Goal: Information Seeking & Learning: Check status

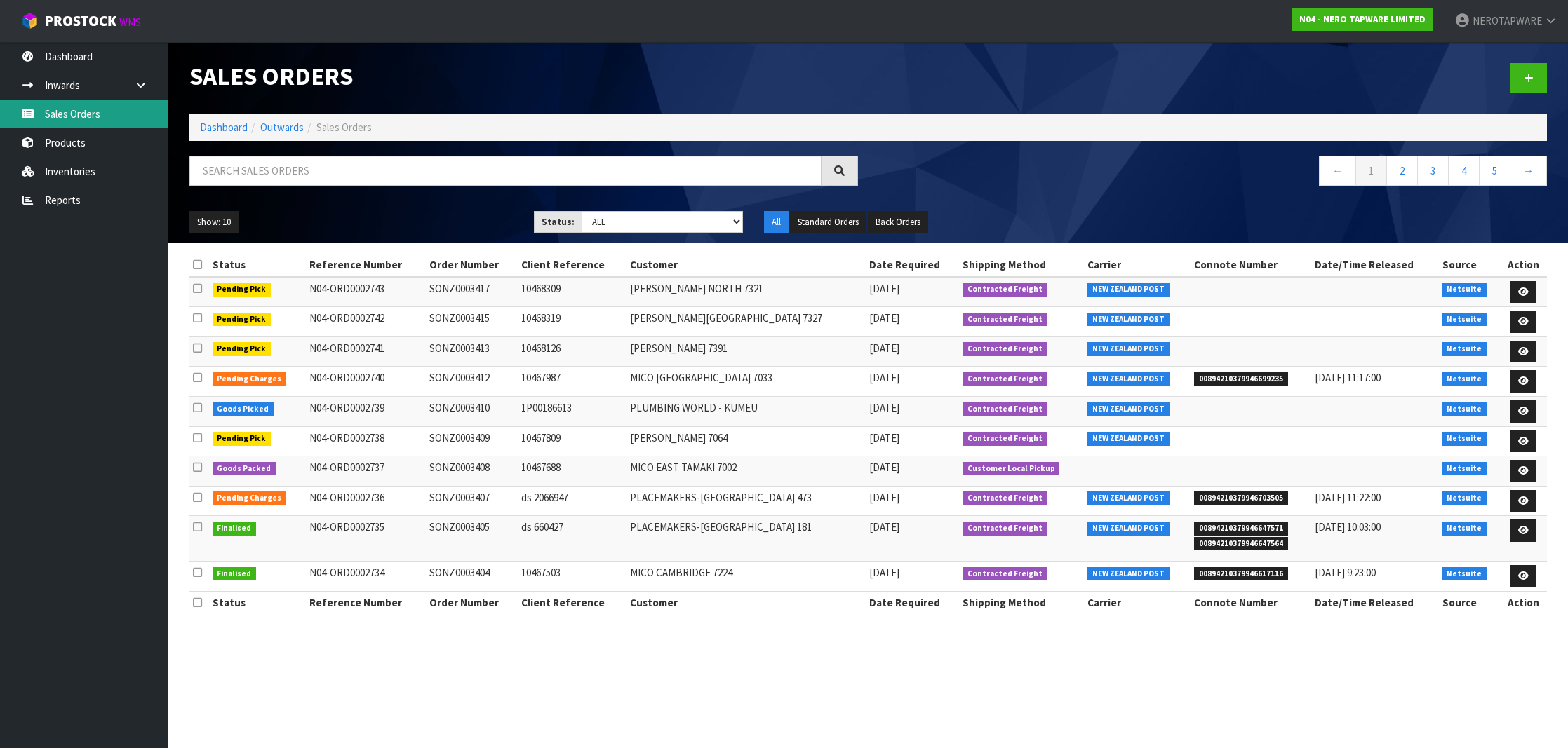
click at [105, 112] on link "Sales Orders" at bounding box center [84, 114] width 168 height 29
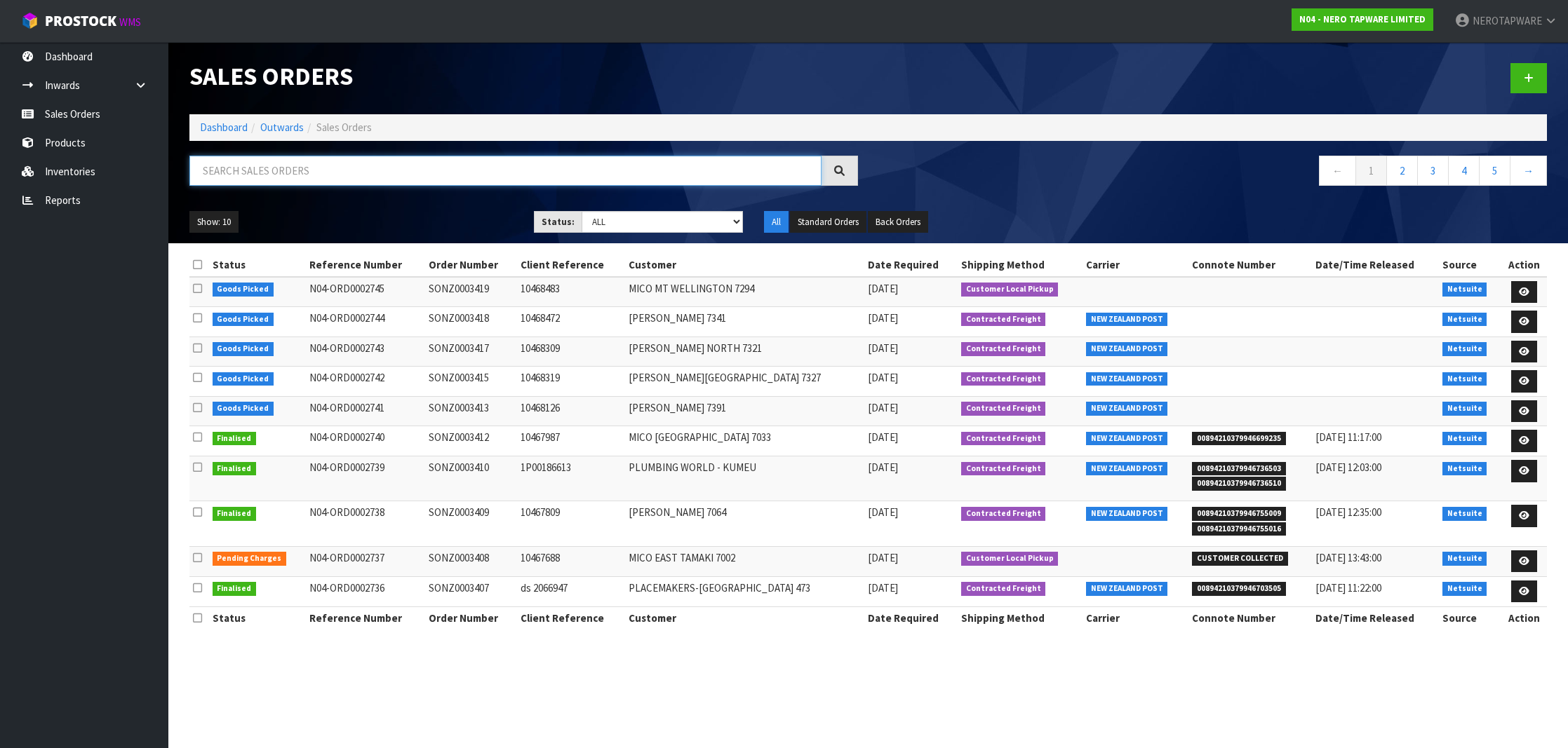
click at [460, 174] on input "text" at bounding box center [505, 171] width 632 height 31
click at [88, 174] on link "Inventories" at bounding box center [84, 172] width 168 height 29
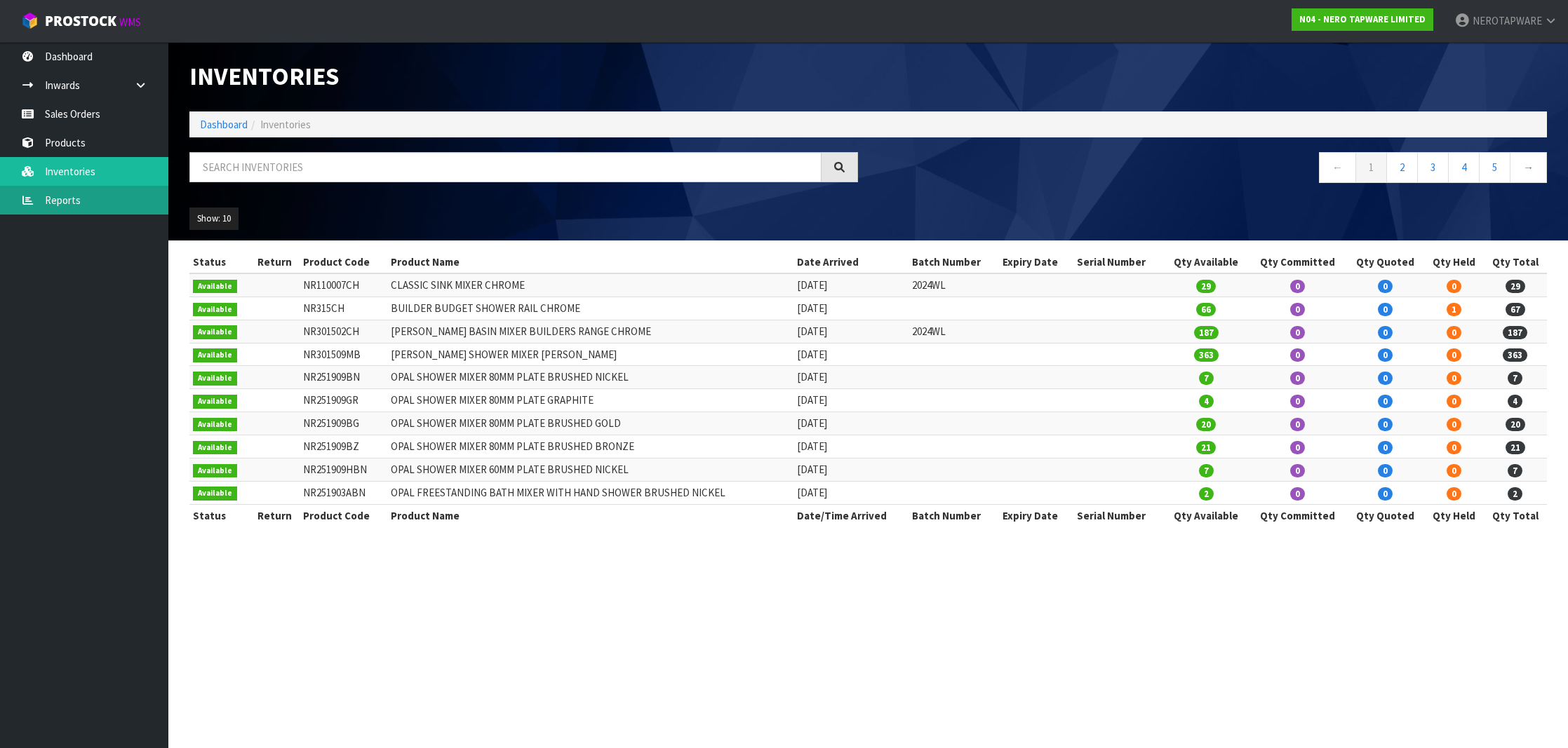
click at [104, 190] on link "Reports" at bounding box center [84, 200] width 168 height 29
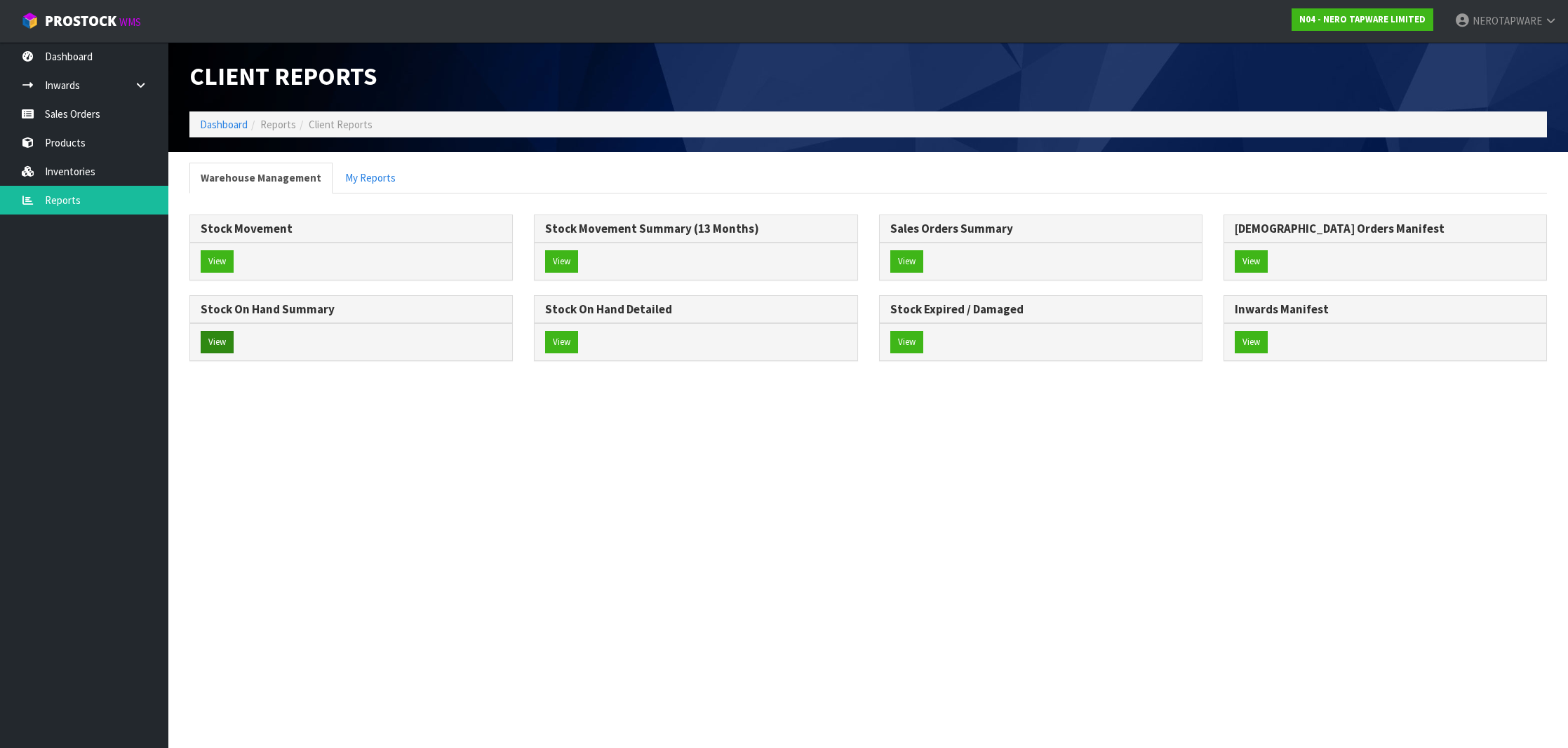
click at [219, 340] on button "View" at bounding box center [217, 342] width 33 height 23
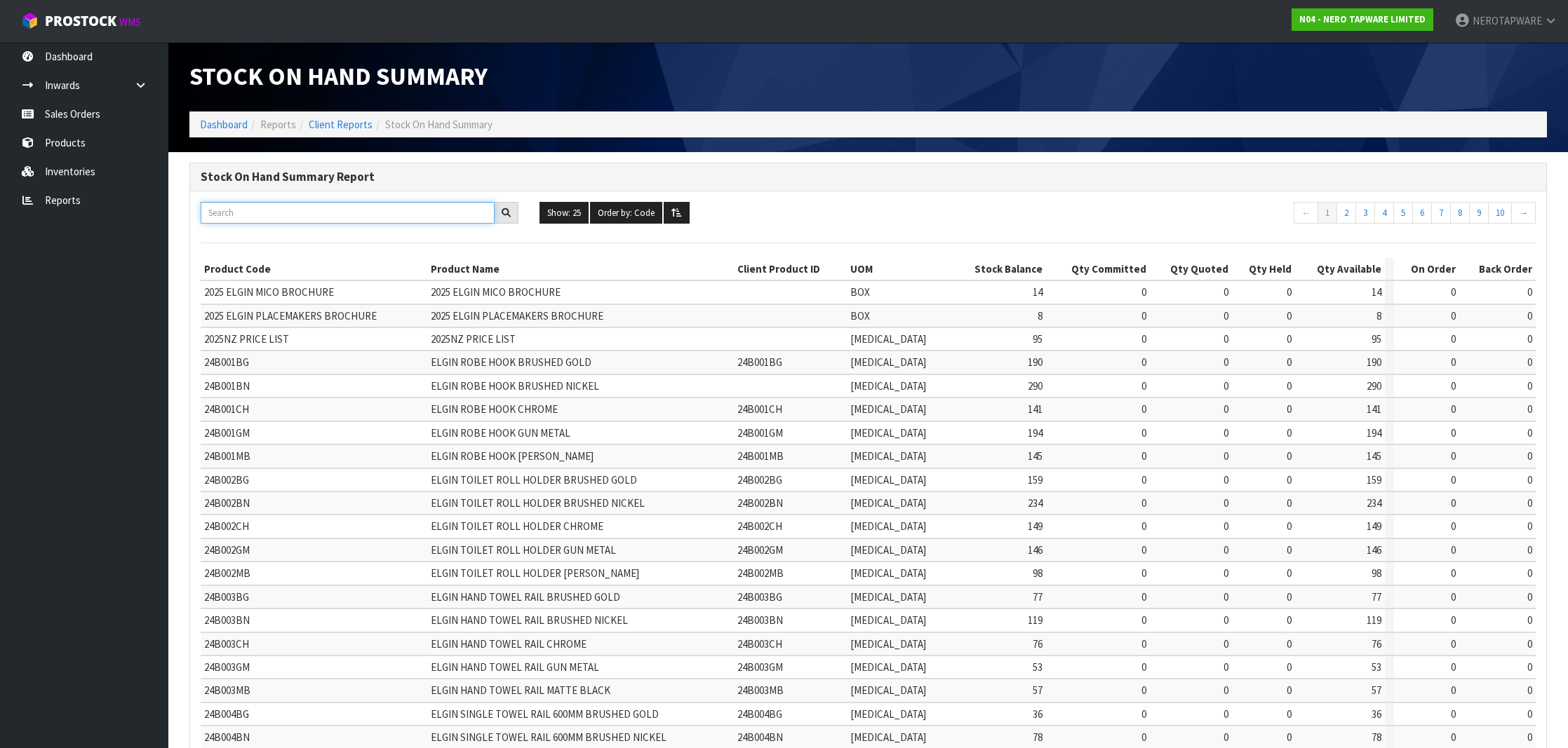
click at [262, 210] on input "text" at bounding box center [347, 212] width 293 height 22
paste input "NR1986BZ"
type input "NR1986BZ"
